Goal: Find contact information: Find contact information

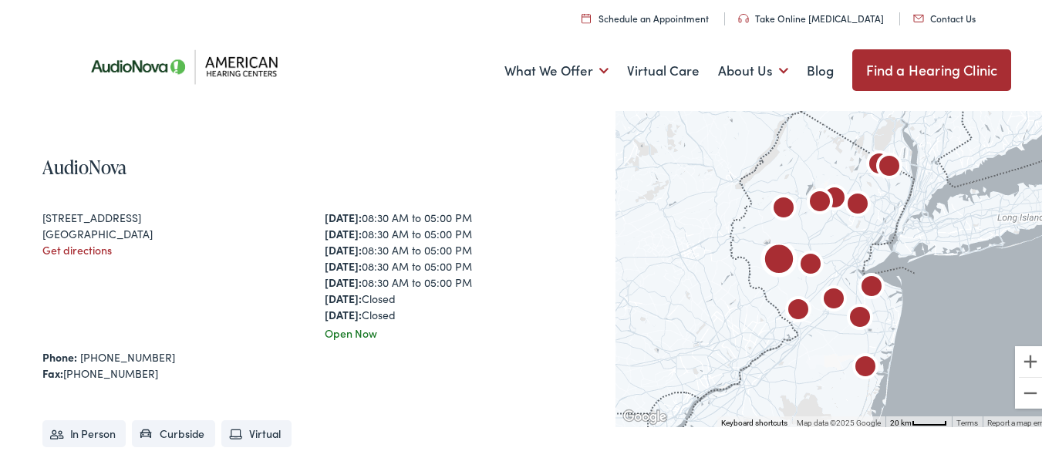
scroll to position [386, 0]
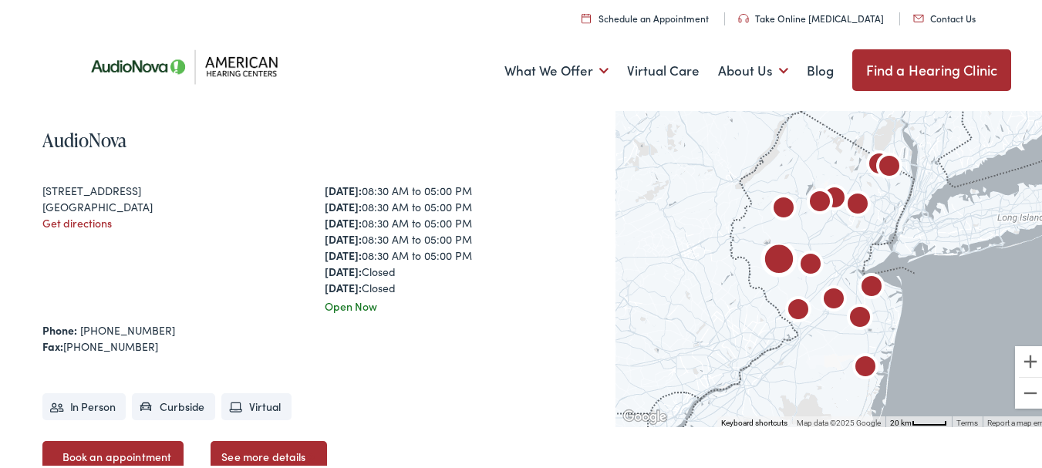
drag, startPoint x: 42, startPoint y: 189, endPoint x: 145, endPoint y: 203, distance: 103.6
click at [145, 203] on div "[STREET_ADDRESS] Get directions" at bounding box center [172, 247] width 261 height 132
copy div "[STREET_ADDRESS]"
click at [209, 254] on div "[STREET_ADDRESS] Get directions" at bounding box center [172, 247] width 261 height 132
drag, startPoint x: 40, startPoint y: 189, endPoint x: 152, endPoint y: 201, distance: 112.5
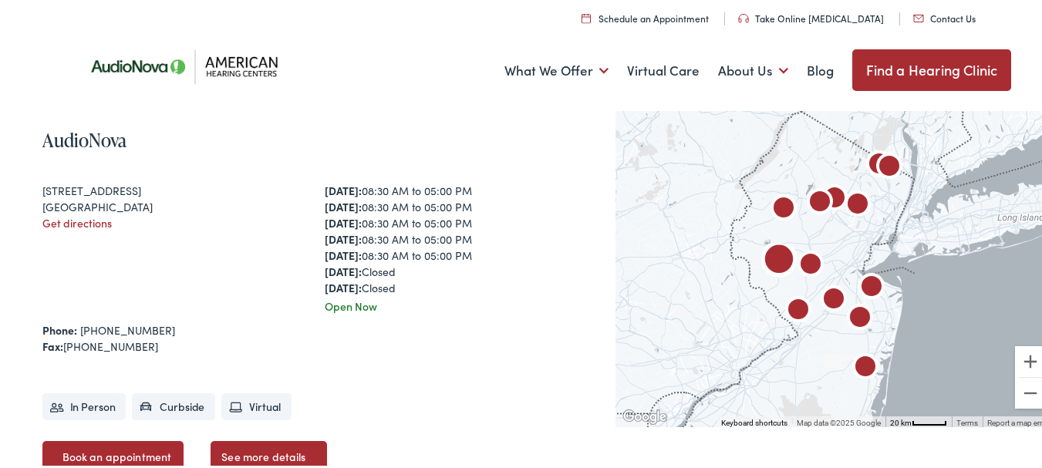
copy div "[STREET_ADDRESS]"
drag, startPoint x: 149, startPoint y: 326, endPoint x: 82, endPoint y: 333, distance: 67.5
click at [82, 333] on div "Phone: [PHONE_NUMBER]" at bounding box center [313, 328] width 543 height 16
copy link "[PHONE_NUMBER]"
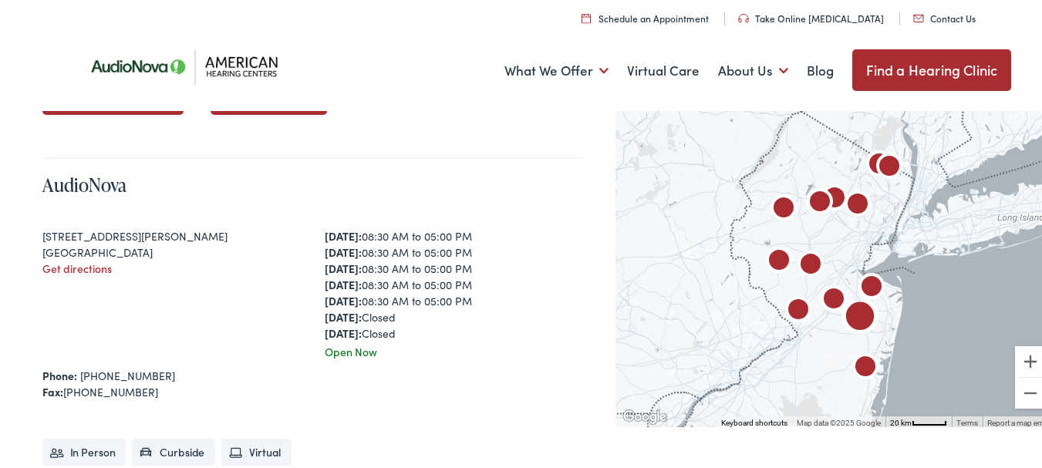
scroll to position [772, 0]
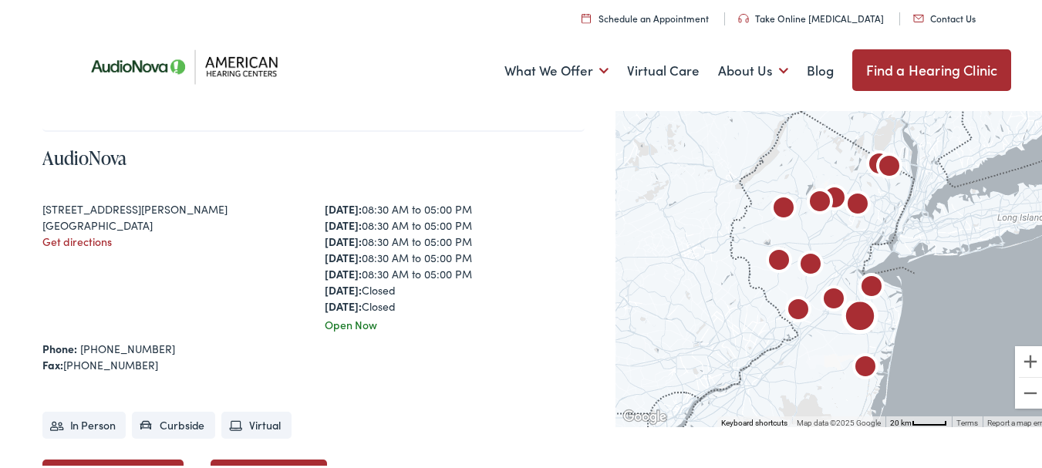
drag, startPoint x: 45, startPoint y: 205, endPoint x: 183, endPoint y: 221, distance: 139.1
click at [183, 221] on div "[STREET_ADDRESS][PERSON_NAME] Get directions" at bounding box center [172, 265] width 261 height 132
click at [194, 258] on div "[STREET_ADDRESS][PERSON_NAME] Get directions" at bounding box center [172, 265] width 261 height 132
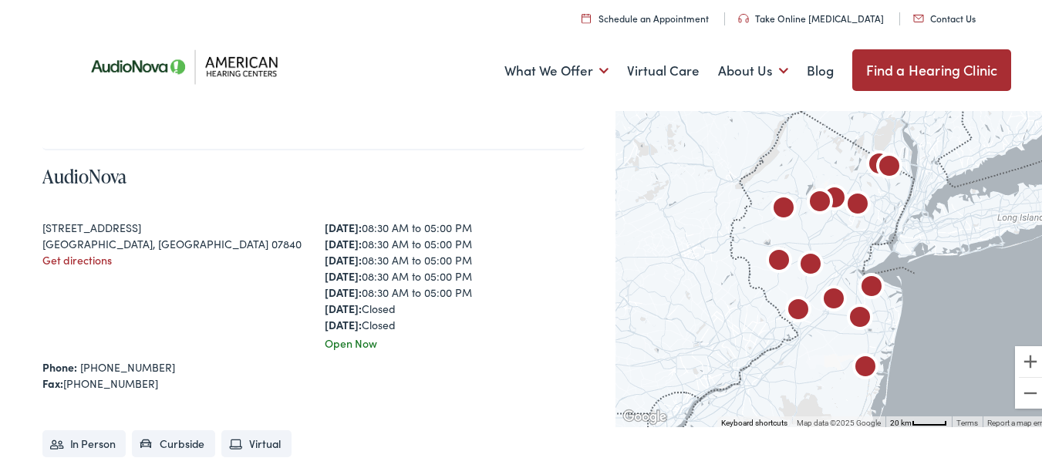
scroll to position [1235, 0]
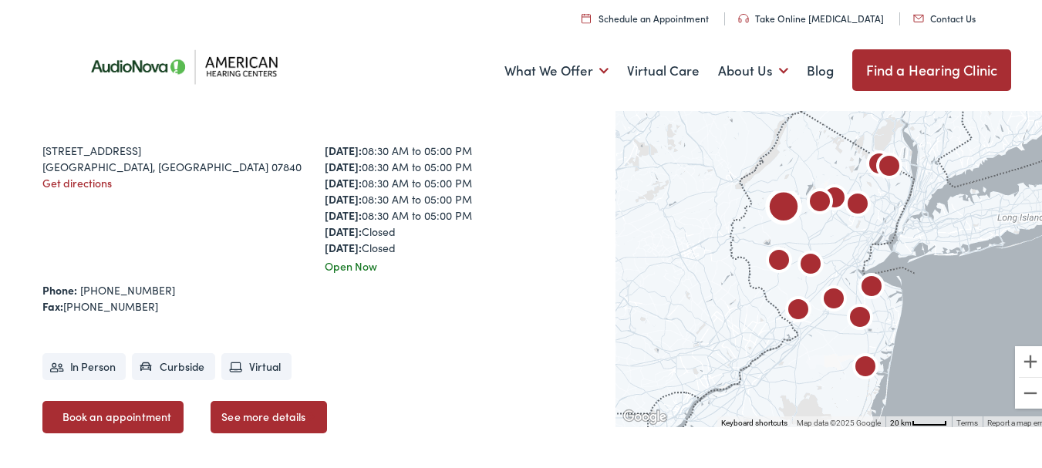
click at [242, 250] on div "[STREET_ADDRESS] Get directions" at bounding box center [172, 206] width 261 height 132
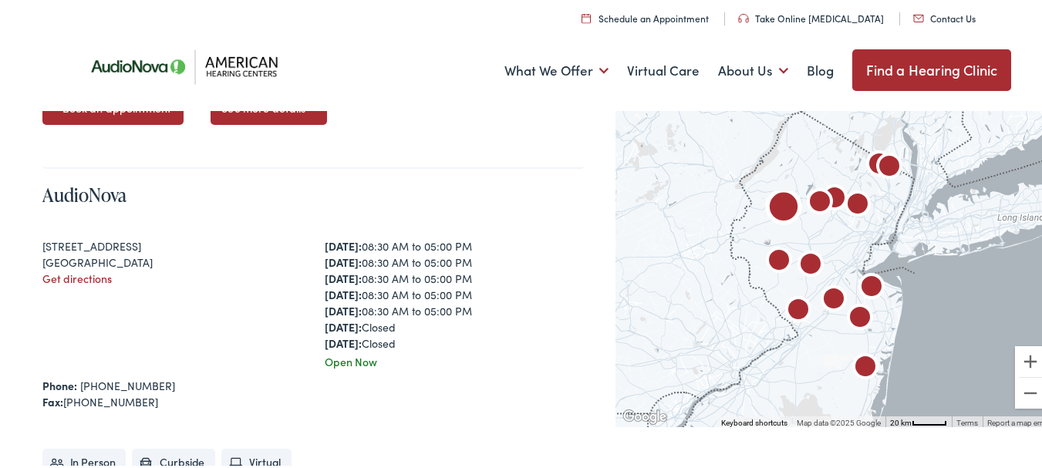
scroll to position [1620, 0]
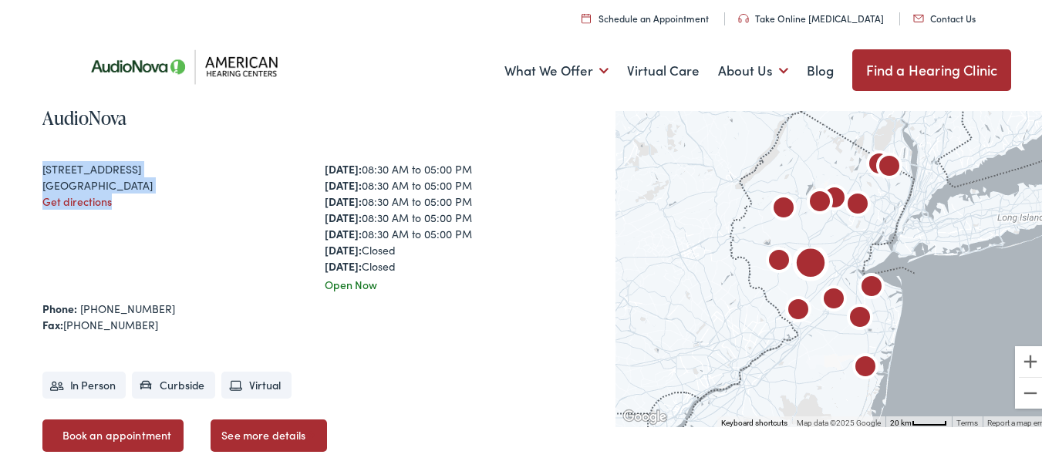
drag, startPoint x: 42, startPoint y: 167, endPoint x: 120, endPoint y: 204, distance: 87.0
click at [120, 204] on div "[STREET_ADDRESS] Get directions" at bounding box center [172, 225] width 261 height 132
click at [193, 239] on div "[STREET_ADDRESS] Get directions" at bounding box center [172, 225] width 261 height 132
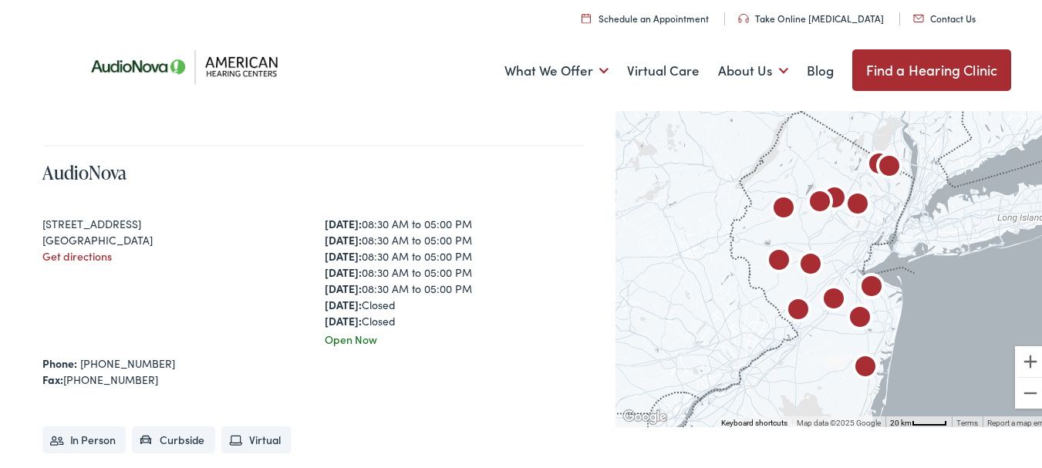
scroll to position [2006, 0]
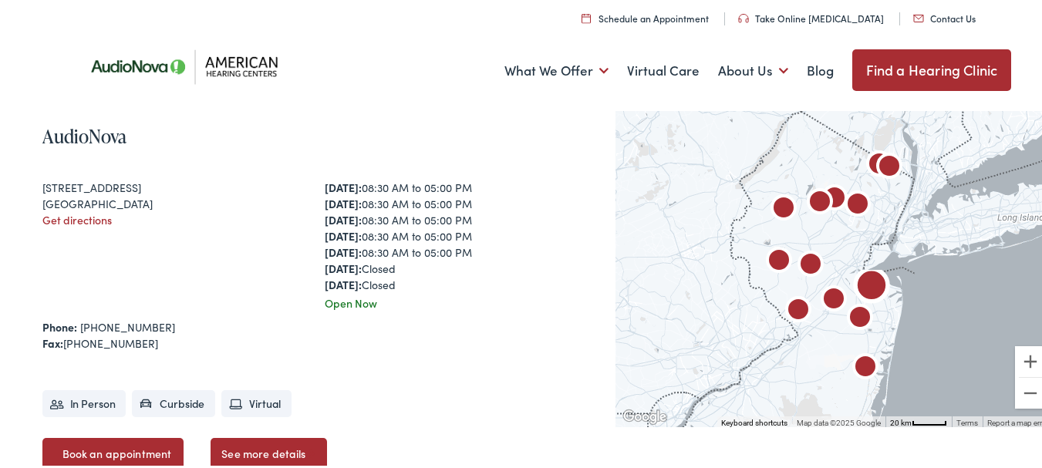
click at [249, 268] on div "[STREET_ADDRESS] Get directions" at bounding box center [172, 243] width 261 height 132
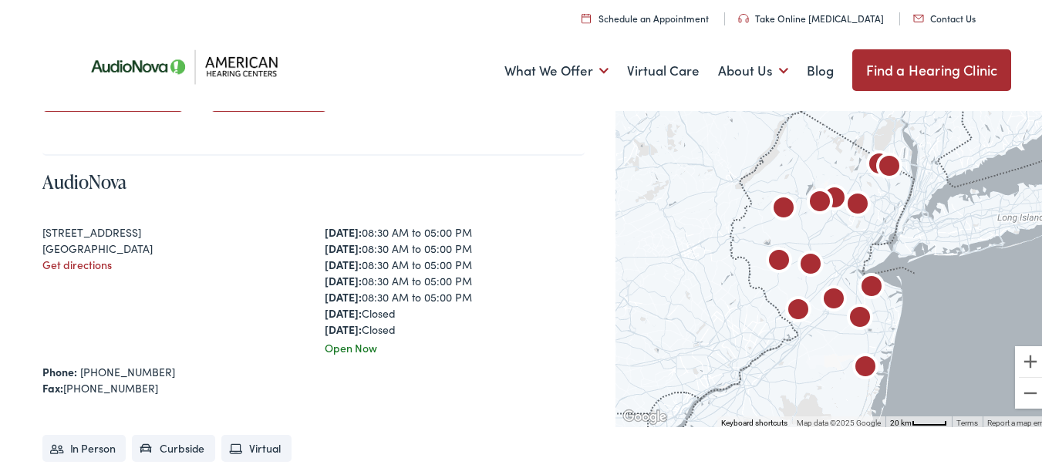
scroll to position [2392, 0]
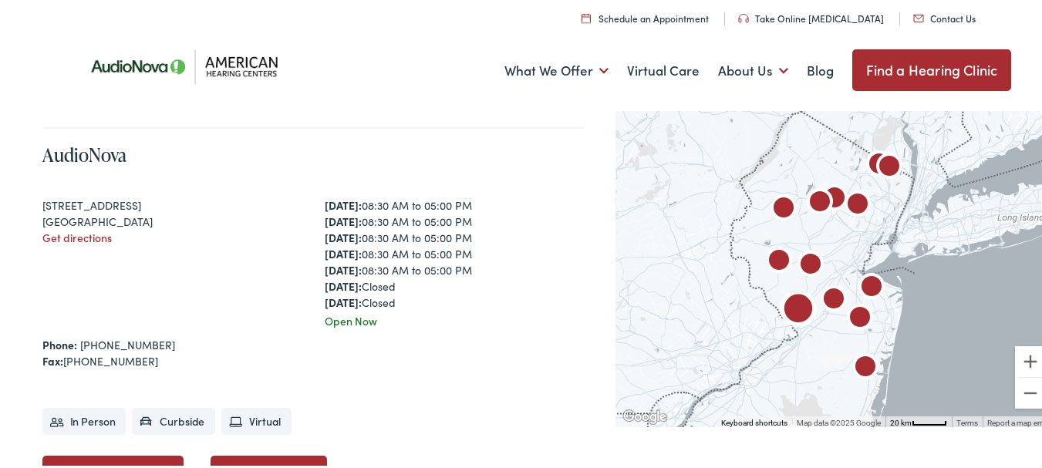
click at [205, 277] on div "[STREET_ADDRESS] Get directions" at bounding box center [172, 261] width 261 height 132
drag, startPoint x: 42, startPoint y: 203, endPoint x: 161, endPoint y: 220, distance: 120.0
click at [161, 220] on div "[STREET_ADDRESS] Get directions" at bounding box center [172, 261] width 261 height 132
copy div "[STREET_ADDRESS]"
click at [187, 249] on div "[STREET_ADDRESS] Get directions" at bounding box center [172, 261] width 261 height 132
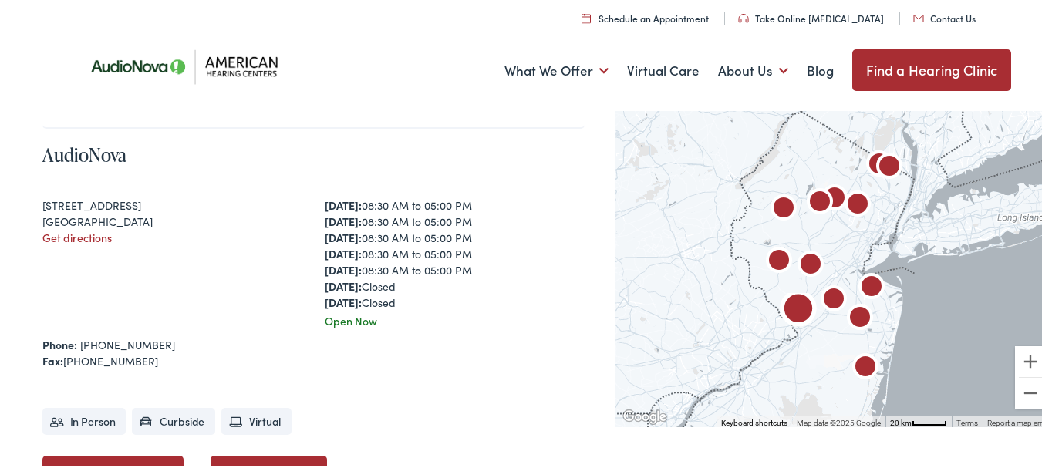
drag, startPoint x: 41, startPoint y: 203, endPoint x: 158, endPoint y: 222, distance: 118.9
copy div "[STREET_ADDRESS]"
drag, startPoint x: 154, startPoint y: 346, endPoint x: 79, endPoint y: 347, distance: 74.9
click at [79, 347] on div "Phone: [PHONE_NUMBER]" at bounding box center [313, 343] width 543 height 16
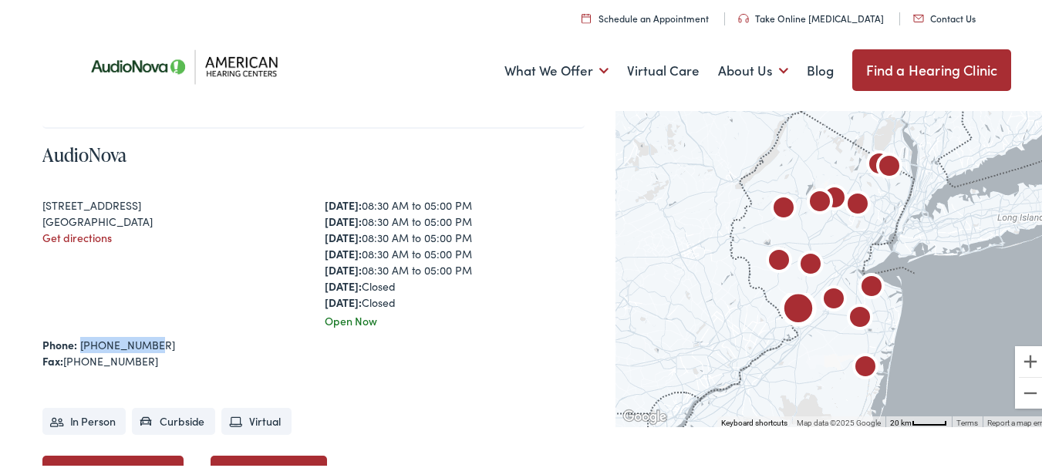
copy link "[PHONE_NUMBER]"
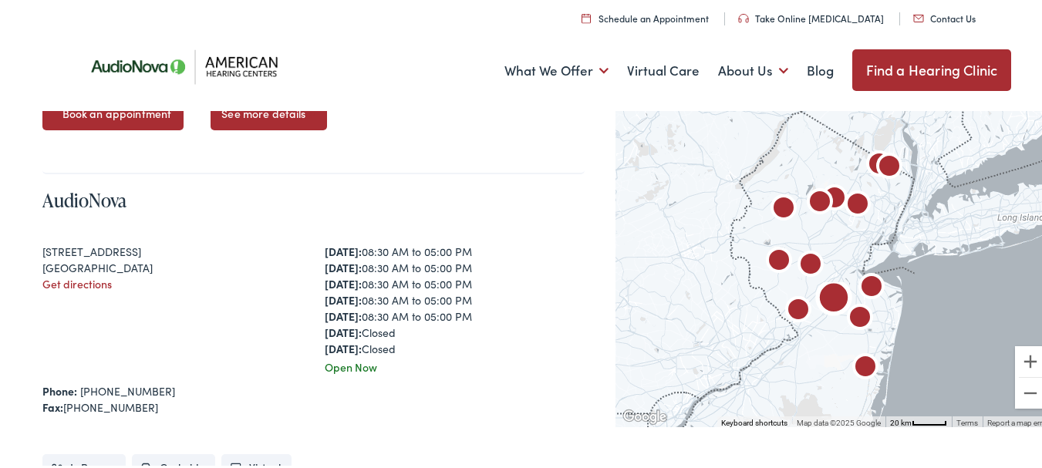
scroll to position [2778, 0]
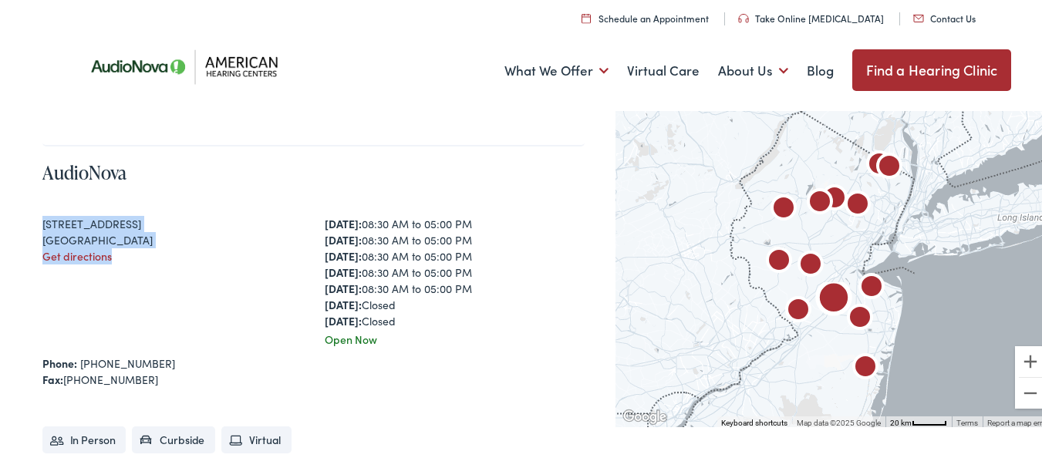
drag, startPoint x: 41, startPoint y: 218, endPoint x: 146, endPoint y: 253, distance: 110.5
click at [146, 253] on div "Search Enter your Address Search Find My Location Clear Search ← Move left → Mo…" at bounding box center [527, 275] width 1054 height 5552
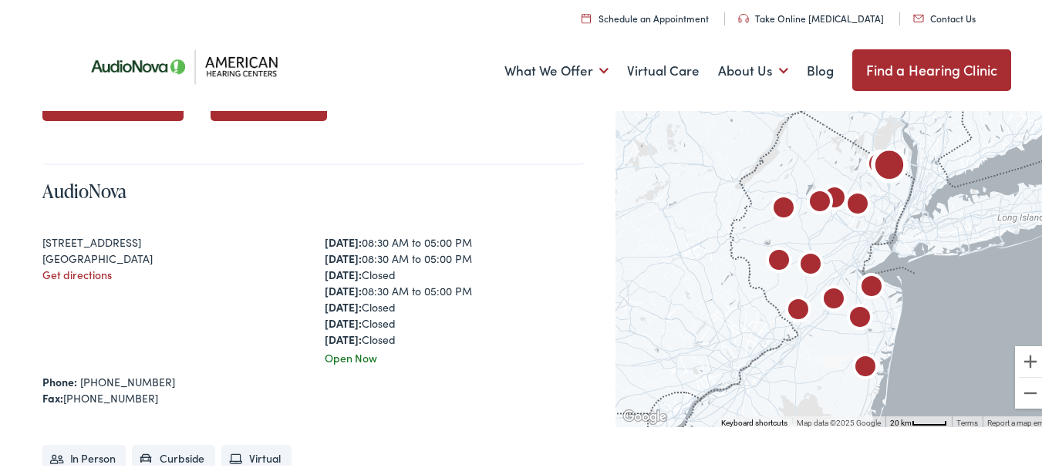
scroll to position [3241, 0]
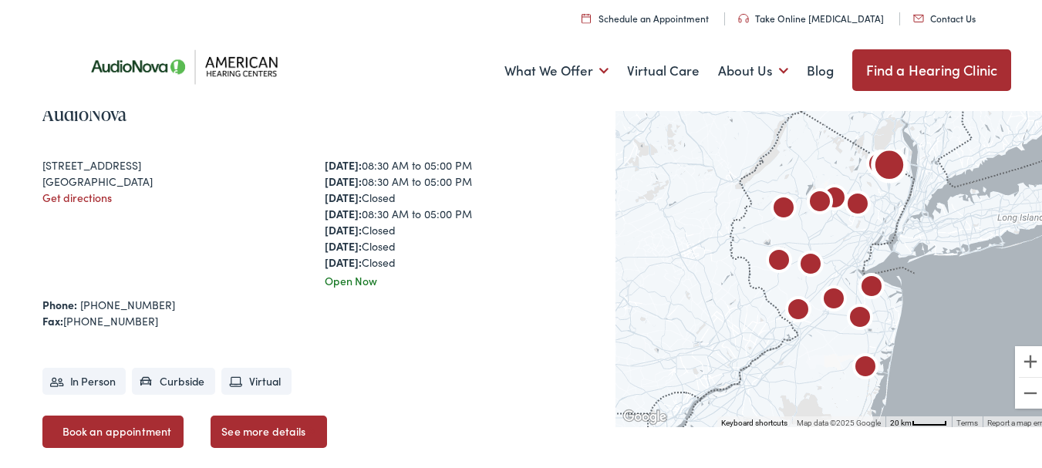
click at [284, 301] on div "Phone: [PHONE_NUMBER]" at bounding box center [313, 303] width 543 height 16
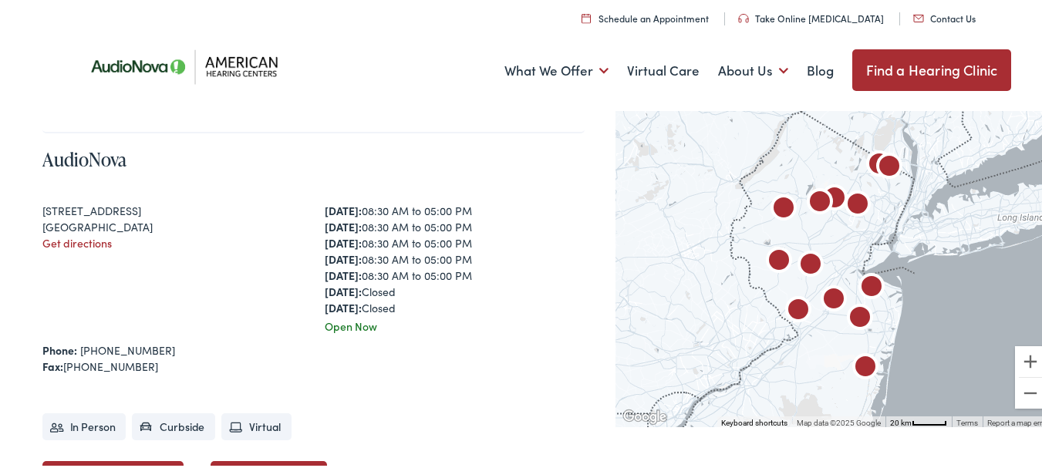
scroll to position [3626, 0]
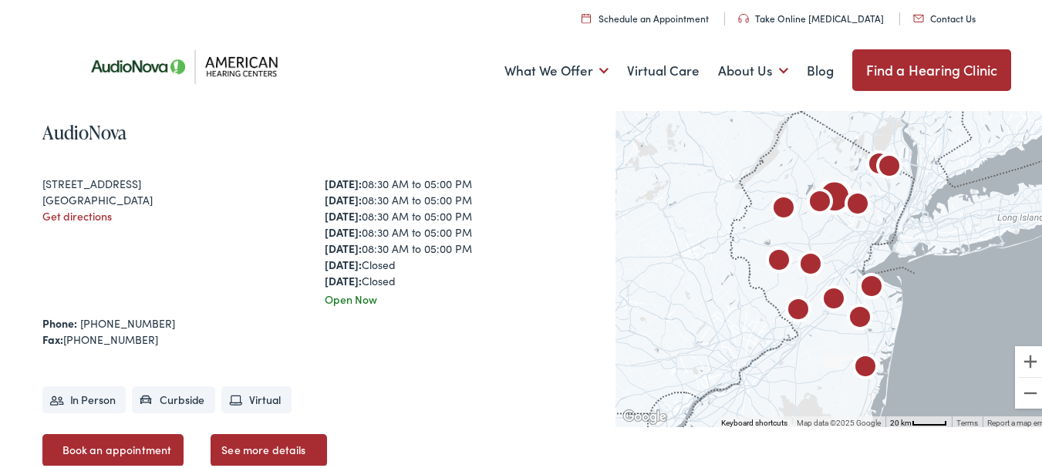
click at [230, 299] on div "[STREET_ADDRESS] Get directions" at bounding box center [172, 240] width 261 height 132
drag, startPoint x: 39, startPoint y: 182, endPoint x: 169, endPoint y: 198, distance: 131.4
copy div "[STREET_ADDRESS]"
drag, startPoint x: 154, startPoint y: 322, endPoint x: 80, endPoint y: 322, distance: 73.3
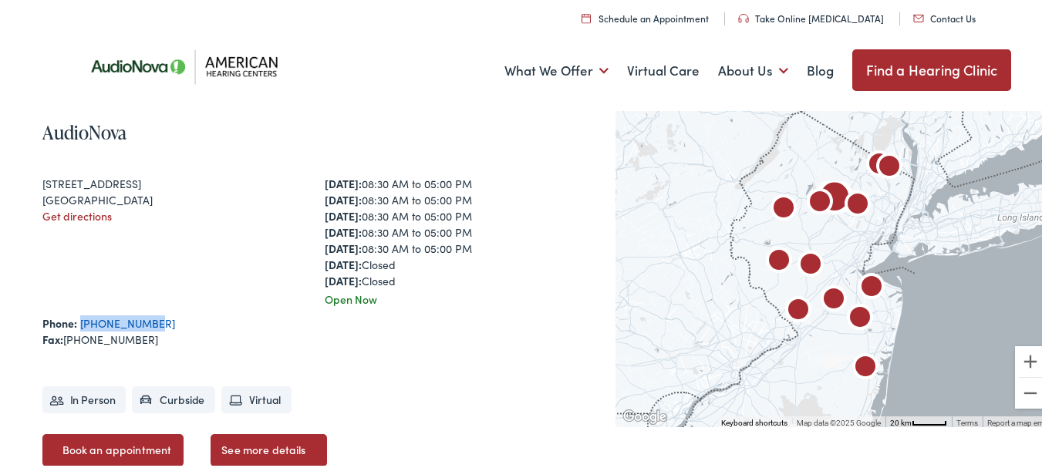
click at [80, 322] on div "Phone: [PHONE_NUMBER]" at bounding box center [313, 321] width 543 height 16
copy link "[PHONE_NUMBER]"
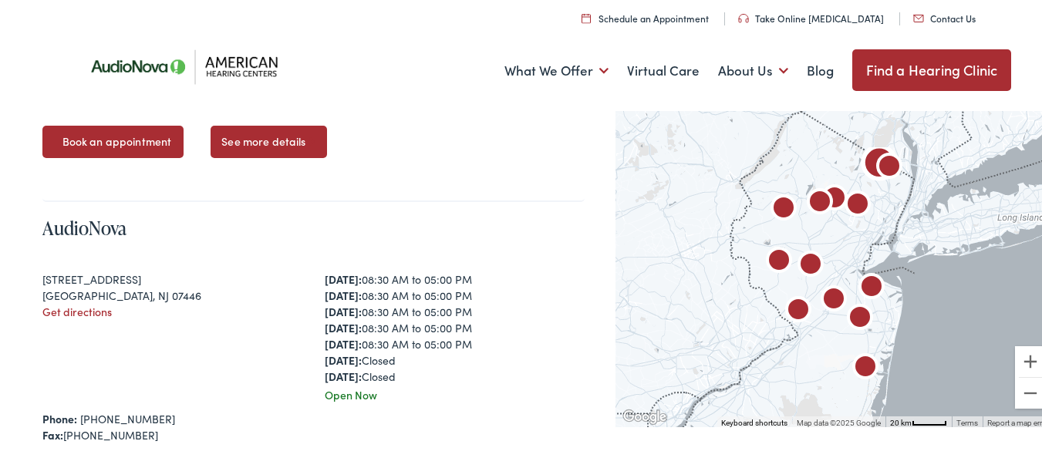
scroll to position [4012, 0]
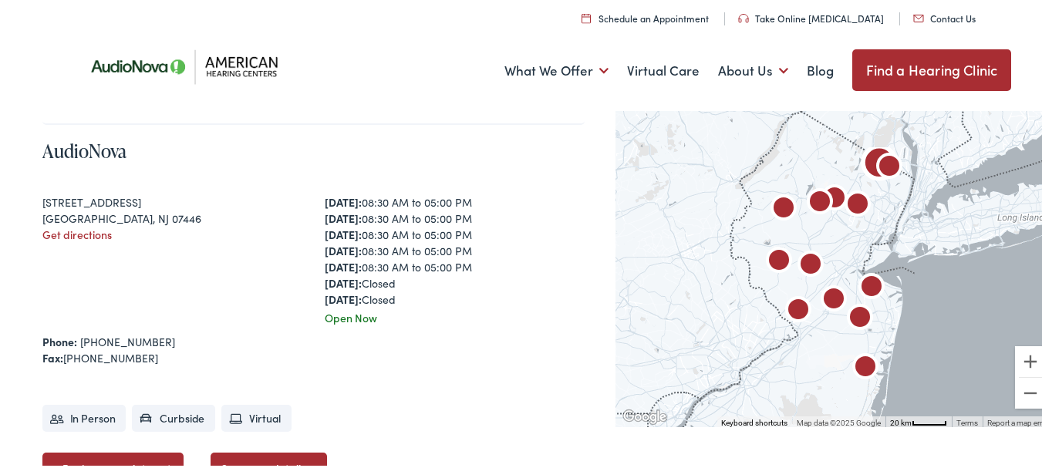
click at [148, 274] on div "[STREET_ADDRESS] Get directions" at bounding box center [172, 258] width 261 height 132
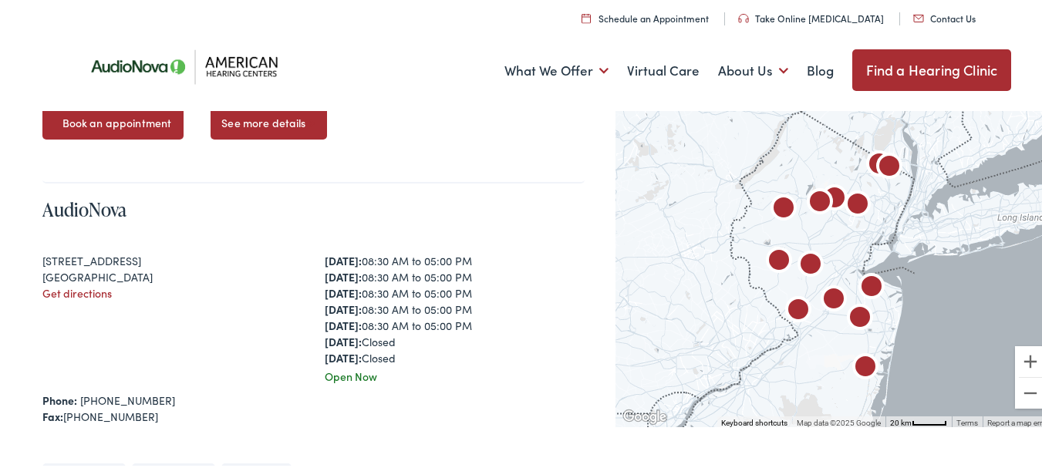
scroll to position [4784, 0]
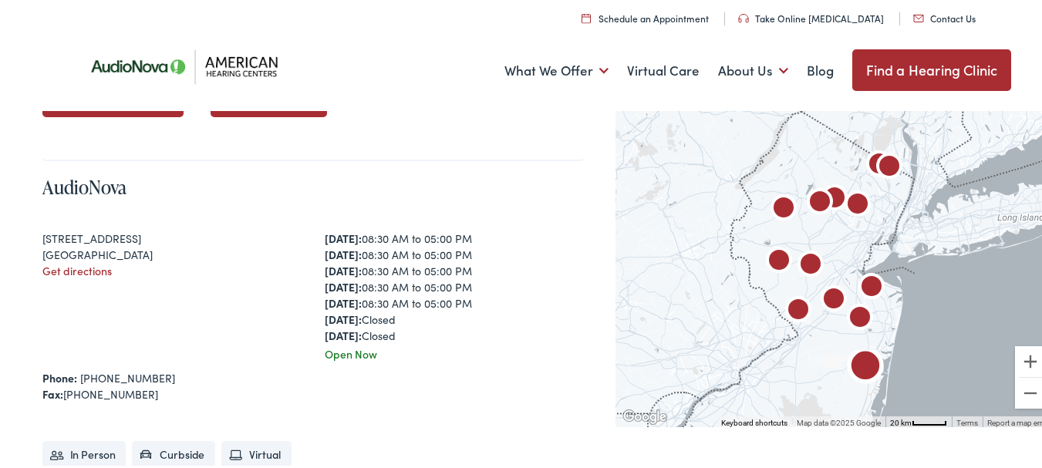
click at [257, 333] on div "[STREET_ADDRESS] Get directions" at bounding box center [172, 294] width 261 height 132
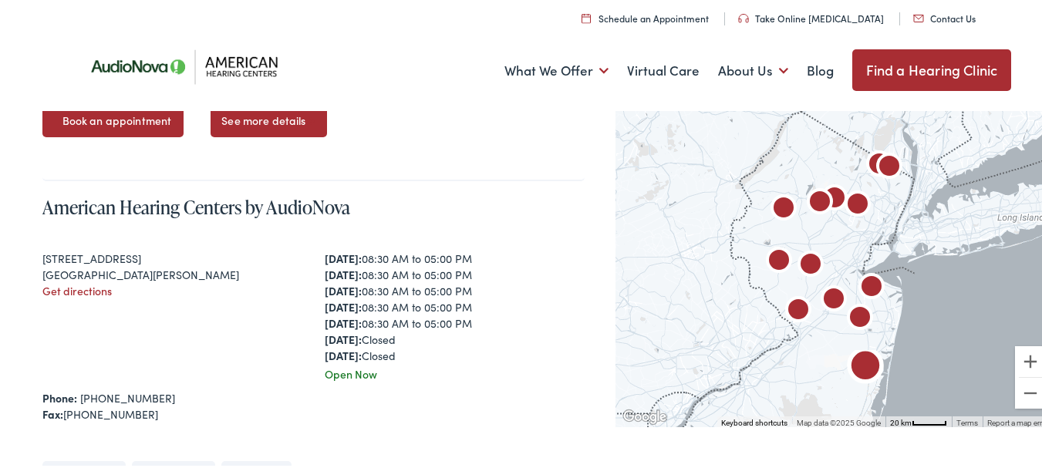
scroll to position [5170, 0]
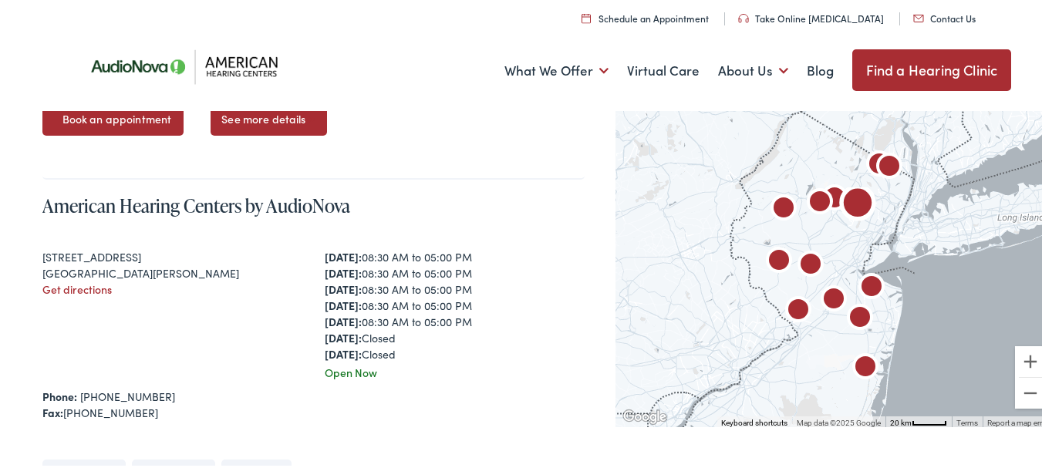
click at [269, 302] on div "[STREET_ADDRESS][PERSON_NAME] Get directions" at bounding box center [172, 313] width 261 height 132
drag, startPoint x: 40, startPoint y: 252, endPoint x: 162, endPoint y: 269, distance: 123.0
copy div "[STREET_ADDRESS][PERSON_NAME]"
drag, startPoint x: 153, startPoint y: 398, endPoint x: 81, endPoint y: 396, distance: 71.8
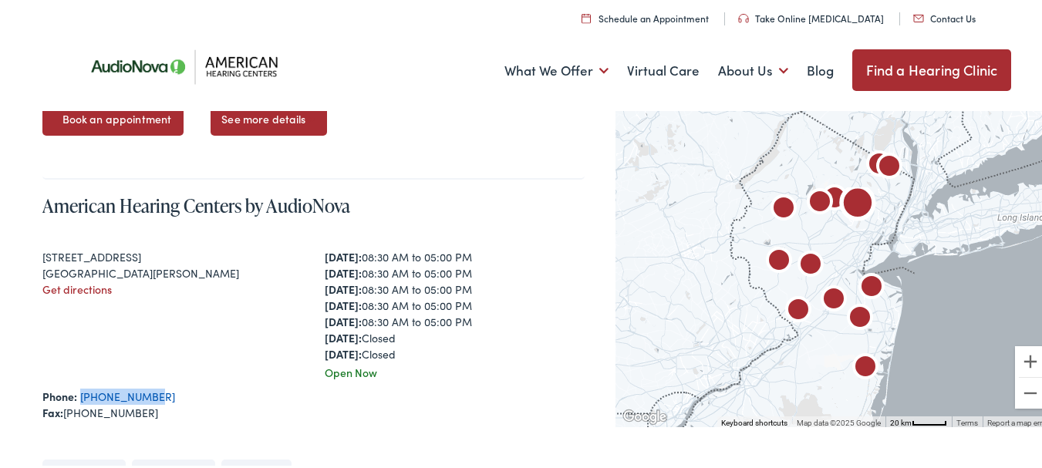
click at [81, 396] on div "Phone: [PHONE_NUMBER]" at bounding box center [313, 395] width 543 height 16
copy link "[PHONE_NUMBER]"
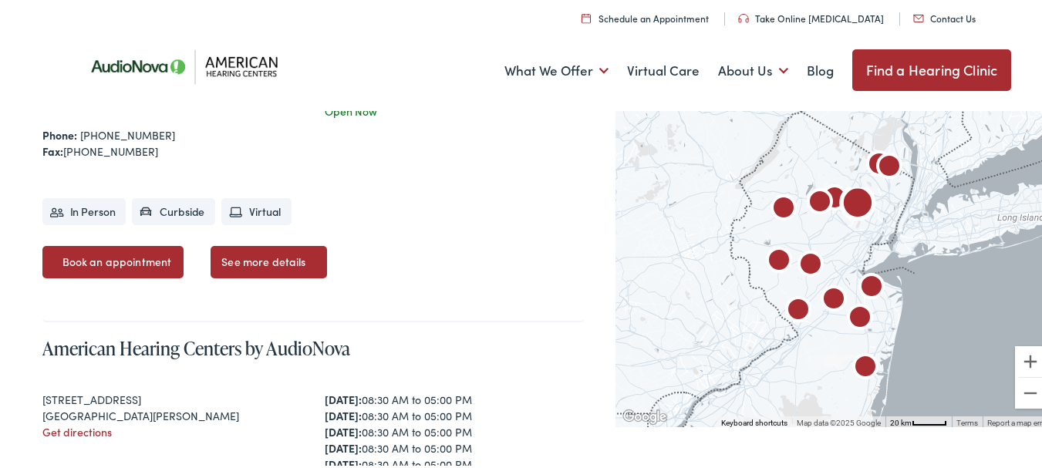
scroll to position [5015, 0]
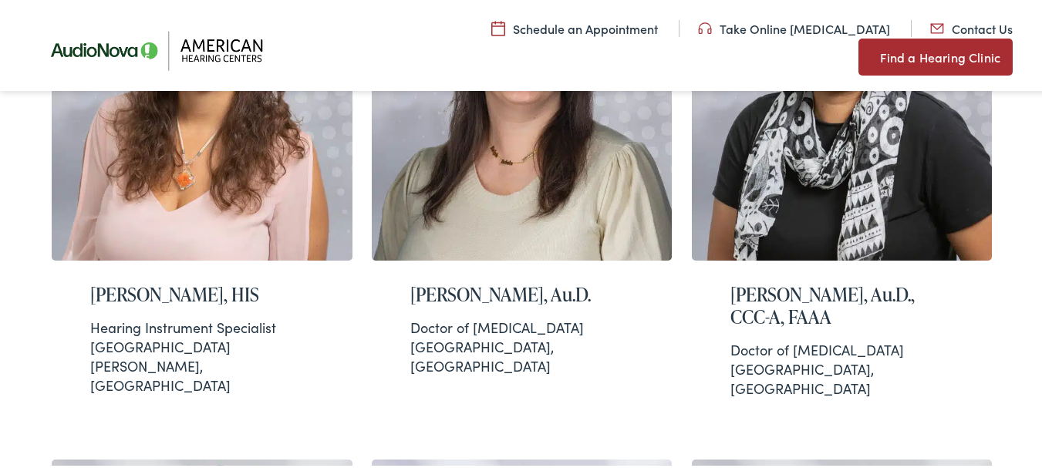
scroll to position [1157, 0]
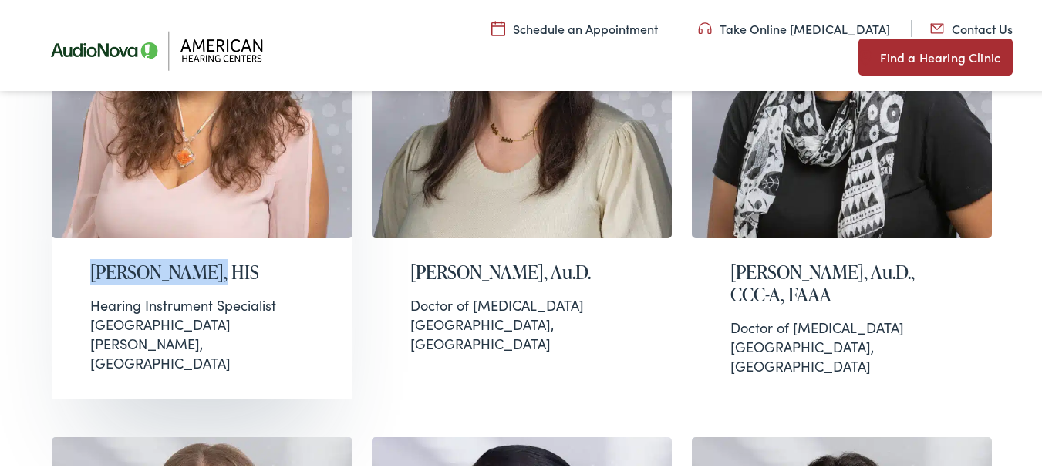
drag, startPoint x: 43, startPoint y: 237, endPoint x: 186, endPoint y: 244, distance: 142.9
click at [186, 244] on div "Allison Hughes, Au.D. Doctor of Audiology Montvale, NJ Christina Parrott, BC-HI…" at bounding box center [527, 451] width 970 height 2153
copy h2 "Effie Sullivan"
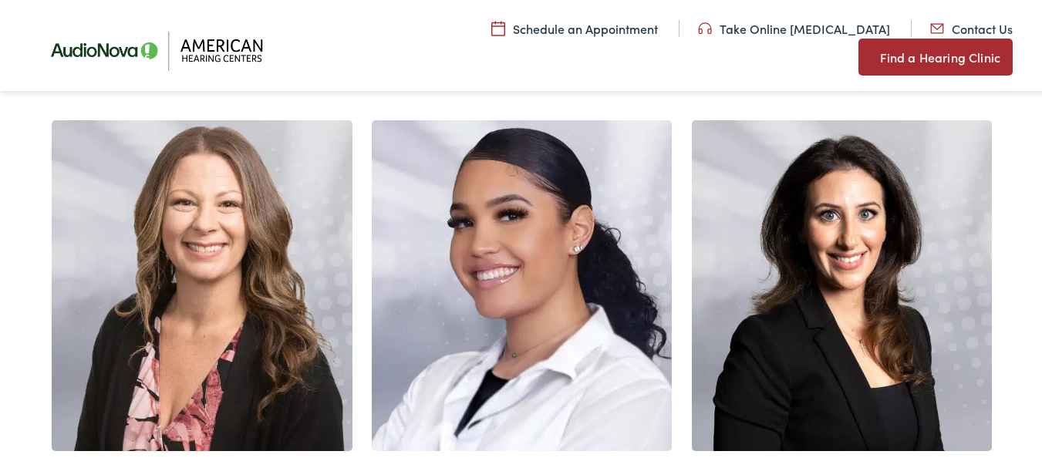
scroll to position [1620, 0]
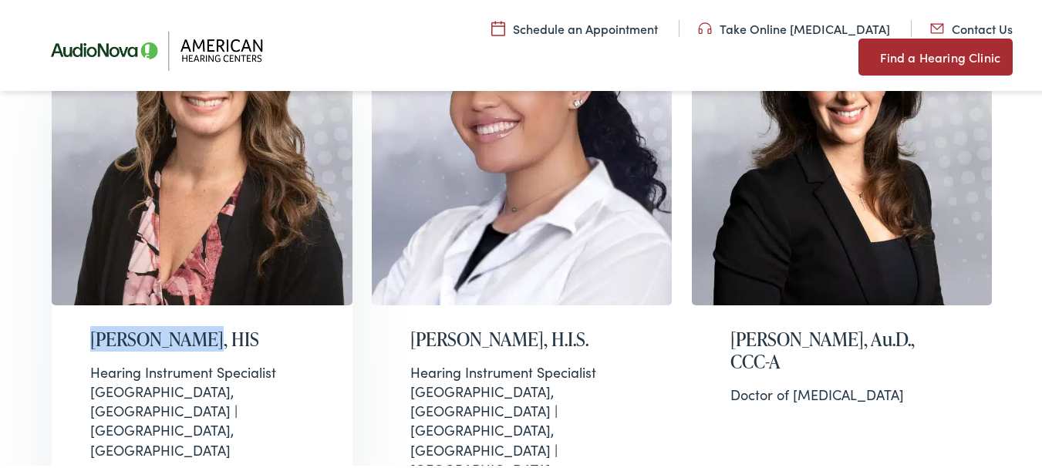
drag, startPoint x: 43, startPoint y: 285, endPoint x: 194, endPoint y: 289, distance: 151.3
copy h2 "Joanne Kaplan"
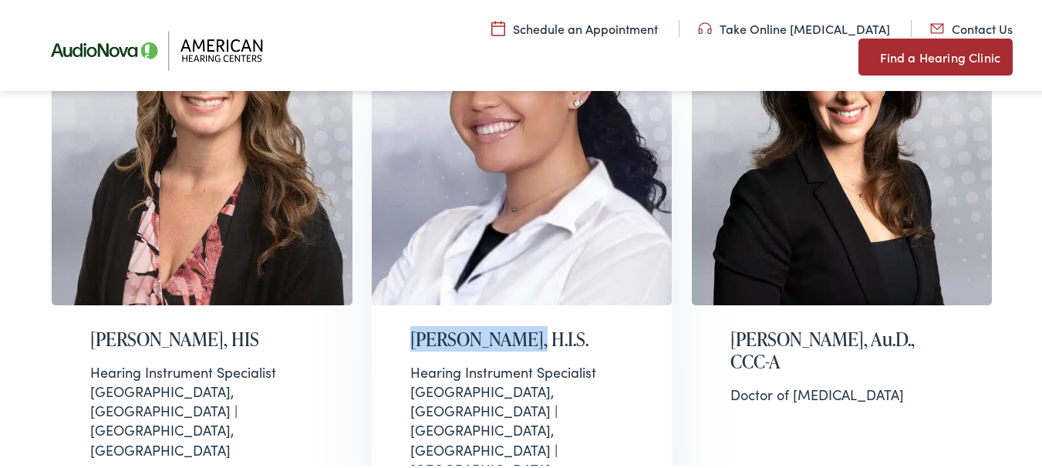
drag, startPoint x: 362, startPoint y: 282, endPoint x: 517, endPoint y: 289, distance: 155.3
copy h2 "Melissa Negron"
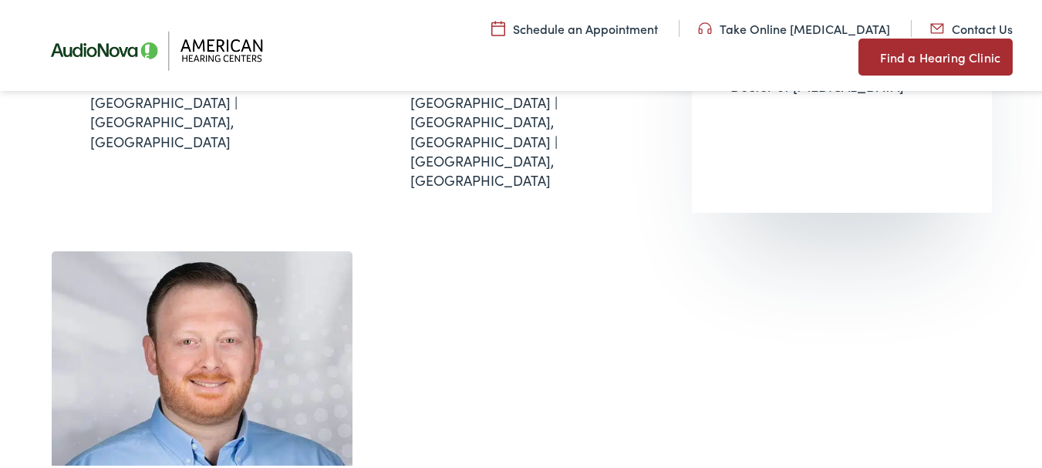
scroll to position [2083, 0]
